Goal: Navigation & Orientation: Find specific page/section

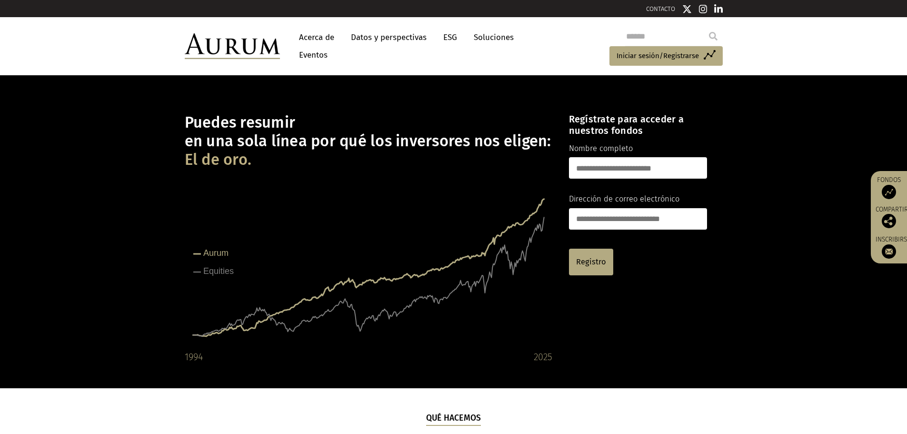
click at [316, 35] on font "Acerca de" at bounding box center [316, 37] width 35 height 10
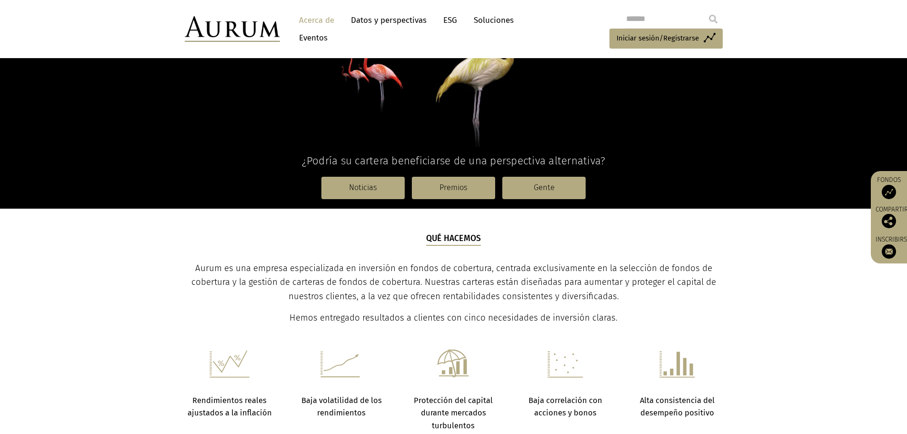
scroll to position [158, 0]
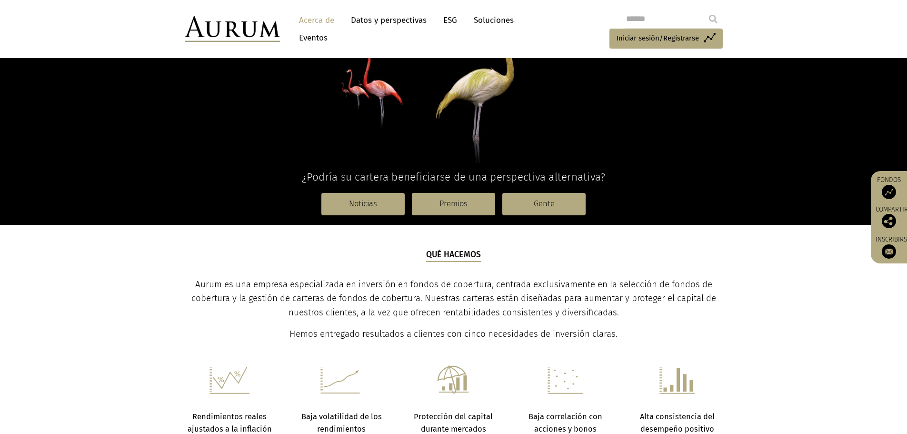
click at [315, 35] on font "Eventos" at bounding box center [313, 38] width 29 height 10
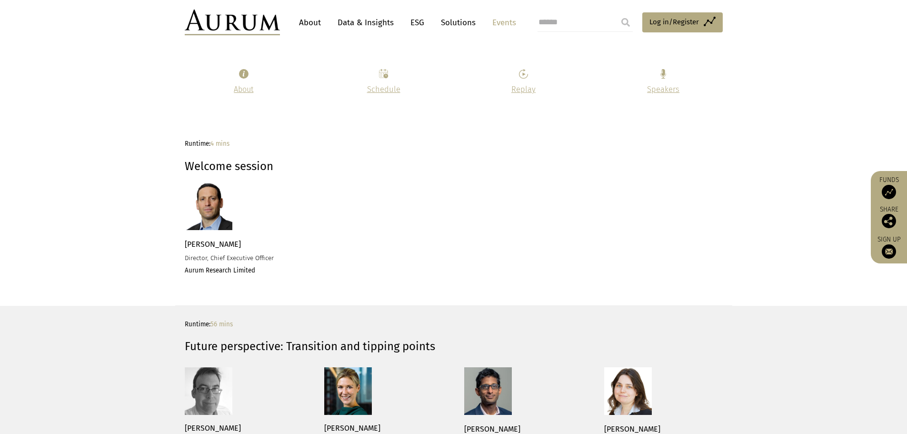
scroll to position [904, 0]
